Goal: Information Seeking & Learning: Learn about a topic

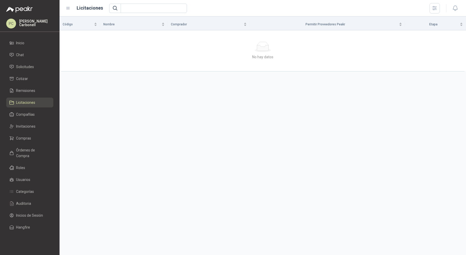
click at [33, 101] on span "Licitaciones" at bounding box center [25, 103] width 19 height 6
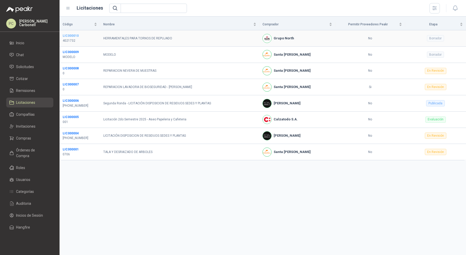
click at [76, 36] on b "LIC000010" at bounding box center [71, 36] width 16 height 4
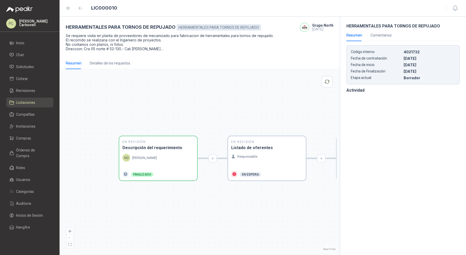
drag, startPoint x: 176, startPoint y: 100, endPoint x: 132, endPoint y: 100, distance: 44.0
click at [132, 100] on div "En Revisión Descripción del requerimiento NO [PERSON_NAME] Finalizado En Revisi…" at bounding box center [200, 162] width 274 height 180
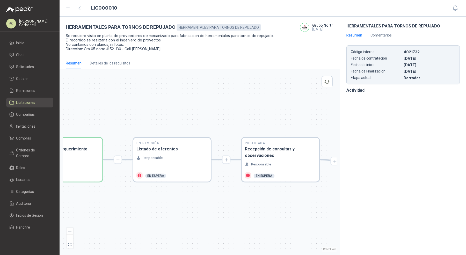
drag, startPoint x: 218, startPoint y: 100, endPoint x: 121, endPoint y: 101, distance: 97.1
click at [121, 101] on div "En Revisión Descripción del requerimiento NO [PERSON_NAME] Finalizado En Revisi…" at bounding box center [200, 162] width 274 height 180
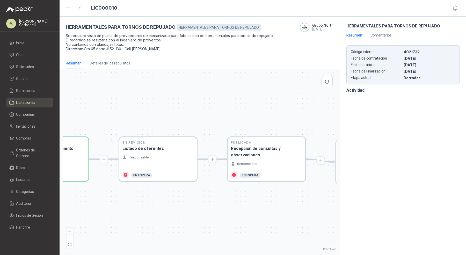
drag, startPoint x: 221, startPoint y: 104, endPoint x: 131, endPoint y: 101, distance: 89.9
click at [132, 103] on div "En Revisión Descripción del requerimiento NO [PERSON_NAME] Finalizado En Revisi…" at bounding box center [200, 162] width 274 height 180
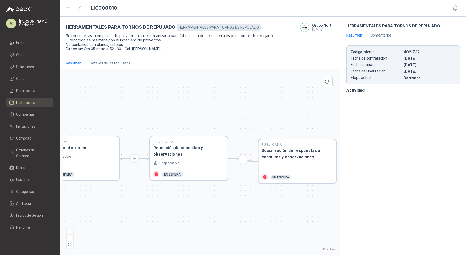
drag, startPoint x: 245, startPoint y: 101, endPoint x: 162, endPoint y: 105, distance: 83.8
click at [163, 109] on div "En Revisión Descripción del requerimiento NO [PERSON_NAME] Finalizado En Revisi…" at bounding box center [200, 162] width 274 height 180
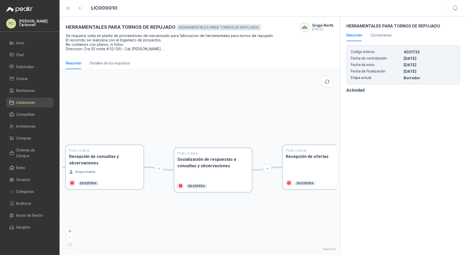
drag, startPoint x: 216, startPoint y: 114, endPoint x: 103, endPoint y: 106, distance: 112.4
click at [104, 107] on div "En Revisión Descripción del requerimiento NO [PERSON_NAME] Finalizado En Revisi…" at bounding box center [200, 162] width 274 height 180
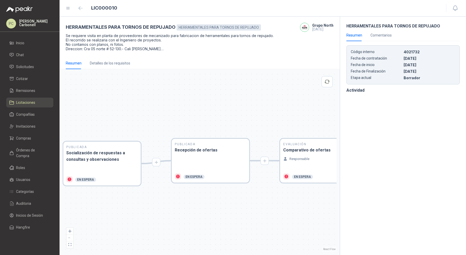
drag, startPoint x: 184, startPoint y: 99, endPoint x: 127, endPoint y: 104, distance: 57.4
click at [128, 106] on div "En Revisión Descripción del requerimiento NO [PERSON_NAME] Finalizado En Revisi…" at bounding box center [200, 162] width 274 height 180
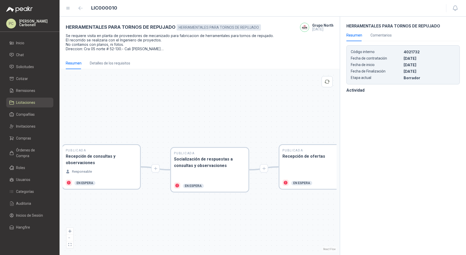
drag, startPoint x: 127, startPoint y: 104, endPoint x: 290, endPoint y: 104, distance: 163.2
click at [290, 104] on div "En Revisión Descripción del requerimiento NO [PERSON_NAME] Finalizado En Revisi…" at bounding box center [200, 162] width 274 height 180
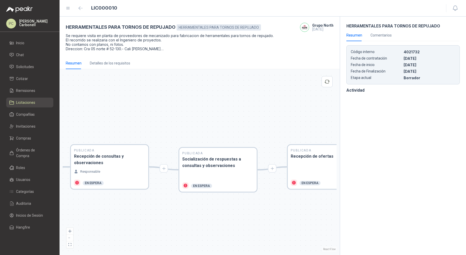
drag, startPoint x: 176, startPoint y: 108, endPoint x: 267, endPoint y: 108, distance: 90.9
click at [267, 108] on div "En Revisión Descripción del requerimiento NO [PERSON_NAME] Finalizado En Revisi…" at bounding box center [200, 162] width 274 height 180
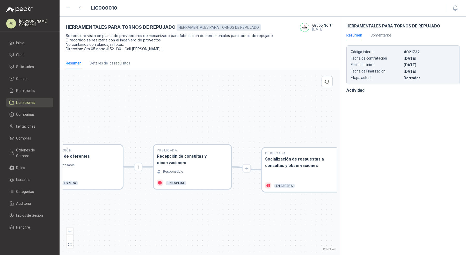
drag, startPoint x: 171, startPoint y: 104, endPoint x: 268, endPoint y: 104, distance: 96.6
click at [268, 104] on div "En Revisión Descripción del requerimiento NO [PERSON_NAME] Finalizado En Revisi…" at bounding box center [200, 162] width 274 height 180
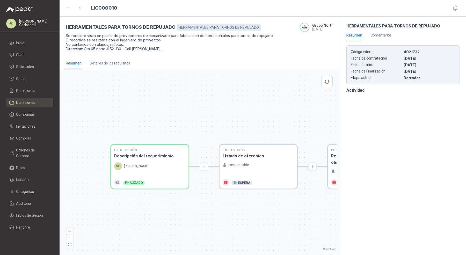
drag, startPoint x: 206, startPoint y: 95, endPoint x: 274, endPoint y: 95, distance: 68.1
click at [274, 95] on div "En Revisión Descripción del requerimiento NO [PERSON_NAME] Finalizado En Revisi…" at bounding box center [200, 162] width 274 height 180
click at [114, 64] on div "Detalles de los requisitos" at bounding box center [110, 63] width 40 height 6
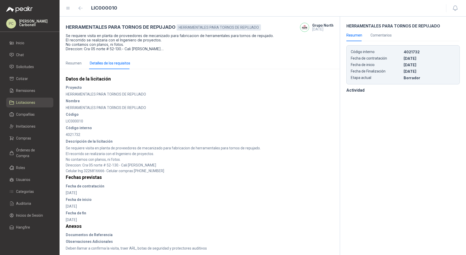
scroll to position [2, 0]
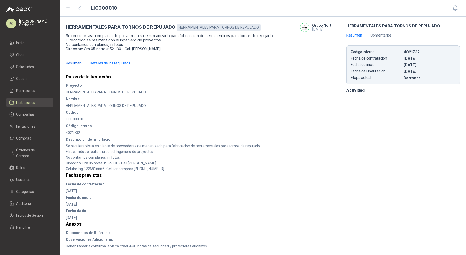
click at [77, 65] on div "Resumen" at bounding box center [74, 63] width 16 height 6
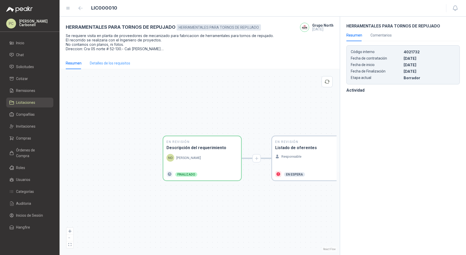
click at [95, 67] on div "Detalles de los requisitos" at bounding box center [110, 63] width 40 height 12
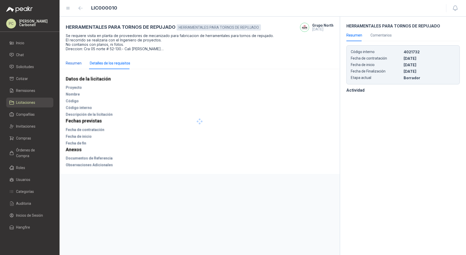
click at [75, 61] on div "Resumen" at bounding box center [74, 63] width 16 height 6
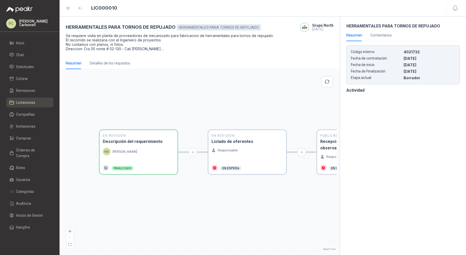
drag, startPoint x: 154, startPoint y: 107, endPoint x: 90, endPoint y: 101, distance: 64.3
click at [90, 101] on div "En Revisión Descripción del requerimiento NO [PERSON_NAME] Finalizado En Revisi…" at bounding box center [200, 162] width 274 height 180
drag, startPoint x: 141, startPoint y: 104, endPoint x: 138, endPoint y: 104, distance: 3.6
click at [138, 104] on div "En Revisión Descripción del requerimiento NO [PERSON_NAME] Finalizado En Revisi…" at bounding box center [200, 162] width 274 height 180
